Goal: Check status: Check status

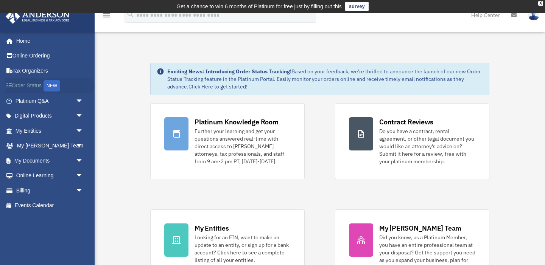
click at [36, 84] on link "Order Status NEW" at bounding box center [49, 86] width 89 height 16
click at [27, 131] on link "My Entities arrow_drop_down" at bounding box center [49, 130] width 89 height 15
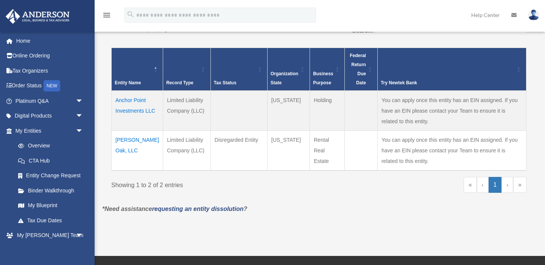
scroll to position [151, 0]
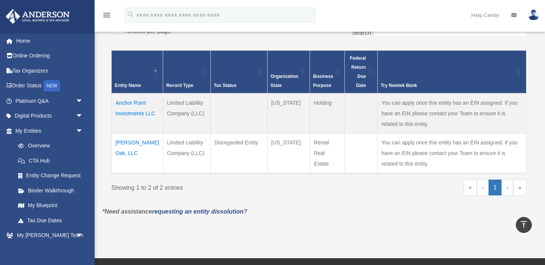
click at [120, 150] on td "Asa White Oak, LLC" at bounding box center [137, 153] width 51 height 40
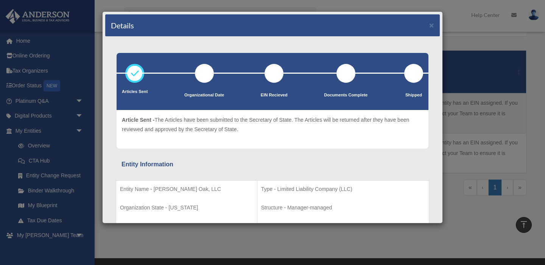
scroll to position [0, 0]
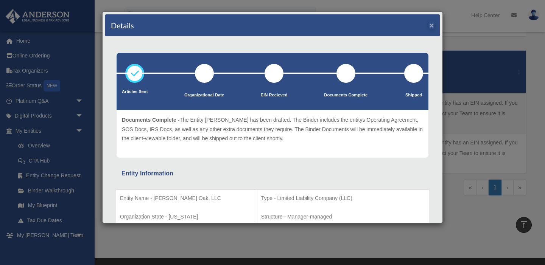
click at [433, 22] on button "×" at bounding box center [431, 25] width 5 height 8
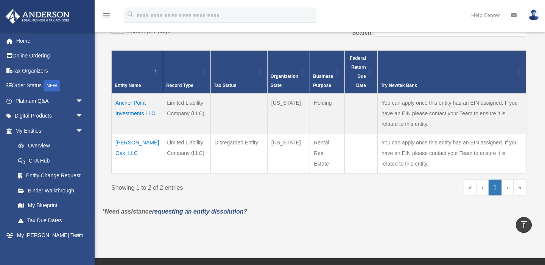
click at [129, 106] on td "Anchor Point Investments LLC" at bounding box center [137, 114] width 51 height 40
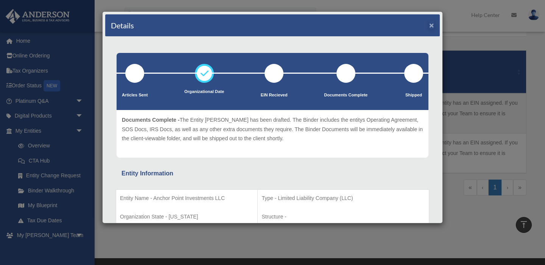
click at [432, 25] on button "×" at bounding box center [431, 25] width 5 height 8
